Goal: Transaction & Acquisition: Purchase product/service

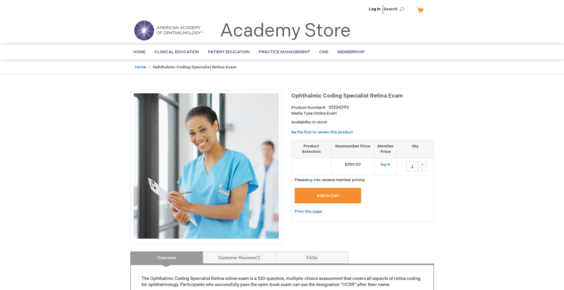
click at [503, 200] on div "Log In Search My Cart CLOSE RECENTLY ADDED ITEM(S) Close There are no items in …" at bounding box center [282, 286] width 564 height 572
click at [313, 180] on link "log in" at bounding box center [312, 179] width 10 height 5
click at [334, 196] on span "Add to Cart" at bounding box center [328, 195] width 22 height 5
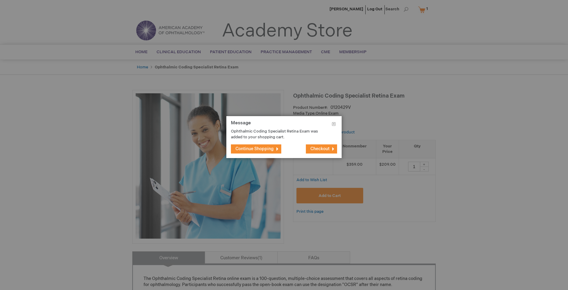
click at [326, 146] on span "Checkout" at bounding box center [320, 148] width 19 height 5
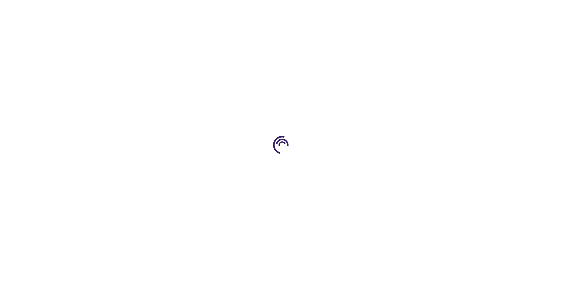
select select "US"
select select "19"
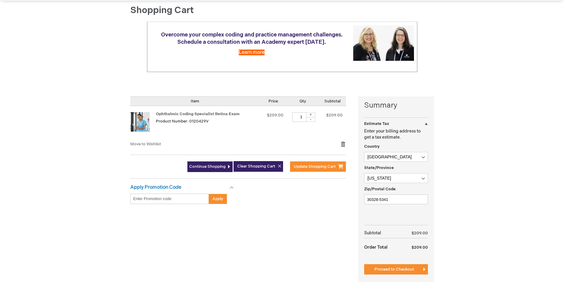
scroll to position [61, 0]
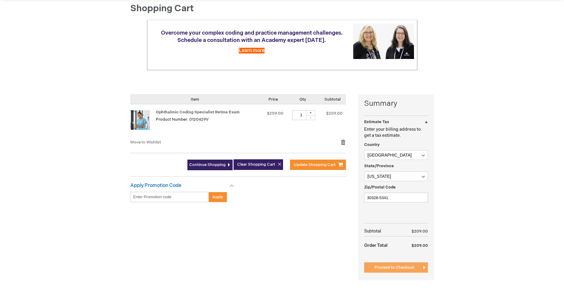
click at [397, 268] on span "Proceed to Checkout" at bounding box center [393, 267] width 39 height 5
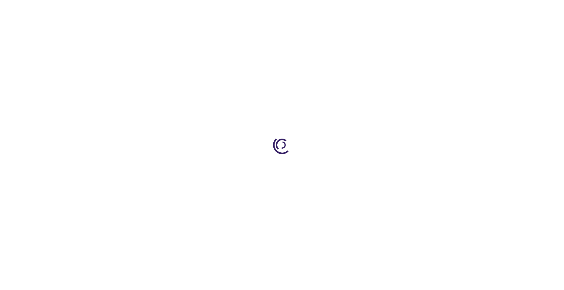
scroll to position [99, 0]
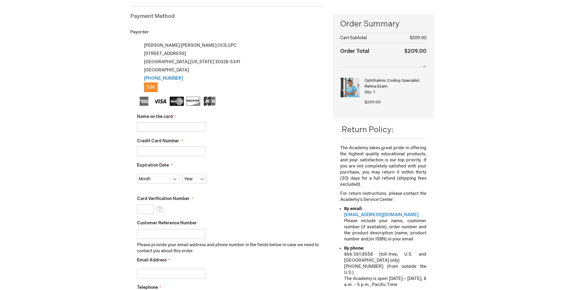
click at [186, 125] on input "Name on the card" at bounding box center [171, 127] width 68 height 10
type input "[PERSON_NAME]"
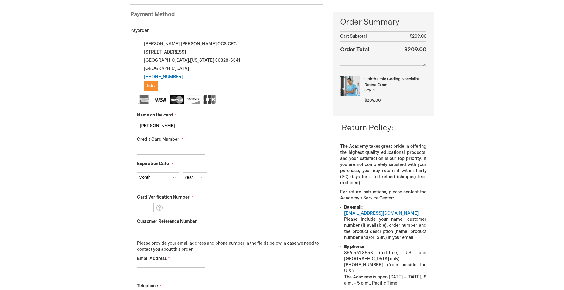
scroll to position [83, 0]
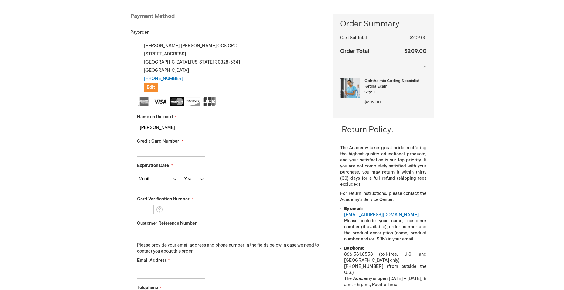
click at [166, 150] on input "Credit Card Number" at bounding box center [171, 152] width 68 height 10
click at [176, 154] on input "Credit Card Number" at bounding box center [171, 152] width 68 height 10
type input "[CREDIT_CARD_NUMBER]"
click at [172, 181] on select "Month [DATE] - [DATE] - [DATE] - [DATE] - [DATE] - [DATE] - [DATE] - [DATE] - […" at bounding box center [158, 179] width 43 height 10
select select "1"
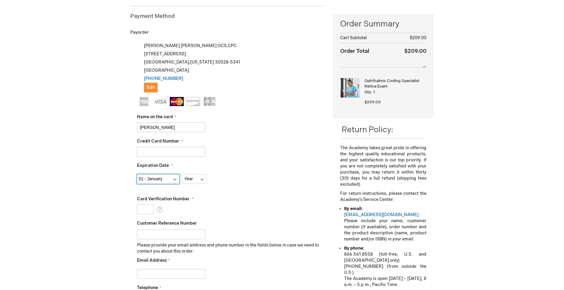
click at [137, 174] on select "Month [DATE] - [DATE] - [DATE] - [DATE] - [DATE] - [DATE] - [DATE] - [DATE] - […" at bounding box center [158, 179] width 43 height 10
click at [202, 181] on select "Year [DATE] 2026 2027 2028 2029 2030 2031 2032 2033 2034 2035" at bounding box center [194, 179] width 24 height 10
select select "2030"
click at [182, 174] on select "Year [DATE] 2026 2027 2028 2029 2030 2031 2032 2033 2034 2035" at bounding box center [194, 179] width 24 height 10
click at [146, 209] on input "Card Verification Number" at bounding box center [145, 209] width 17 height 10
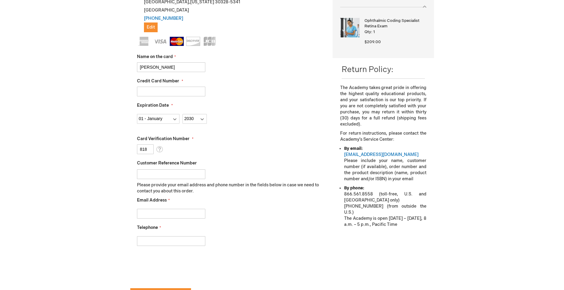
scroll to position [144, 0]
type input "818"
click at [172, 211] on input "Email Address" at bounding box center [171, 213] width 68 height 10
type input "[EMAIL_ADDRESS][DOMAIN_NAME]"
type input "6787817303"
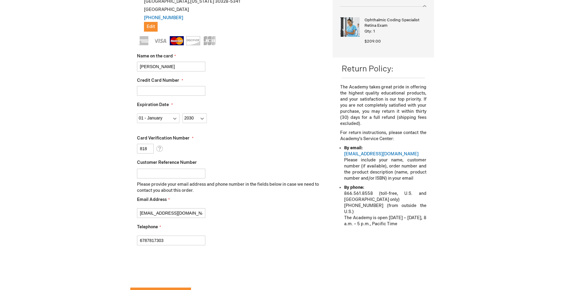
click at [259, 237] on div "6787817303" at bounding box center [230, 238] width 187 height 13
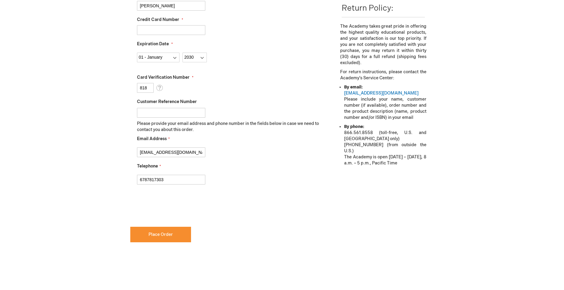
checkbox input "true"
click at [169, 235] on span "Place Order" at bounding box center [160, 234] width 24 height 5
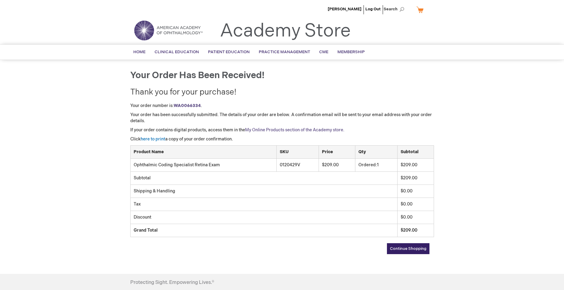
click at [309, 128] on link "My Online Products section of the Academy store." at bounding box center [294, 129] width 99 height 5
